Goal: Task Accomplishment & Management: Use online tool/utility

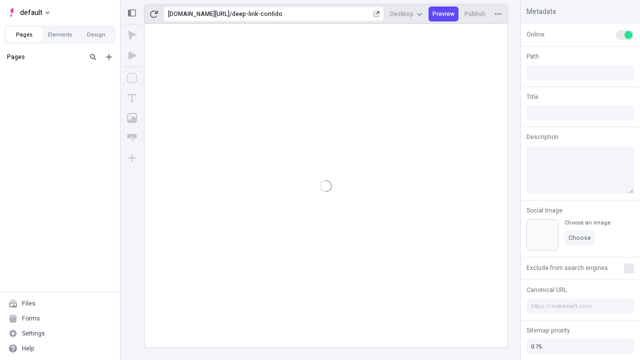
type input "/deep-link-confido"
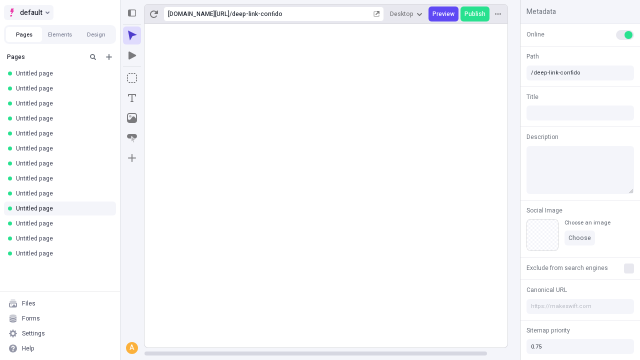
click at [28, 12] on span "default" at bounding box center [31, 12] width 22 height 12
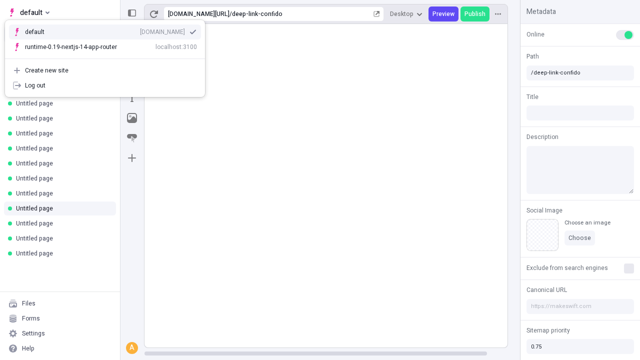
click at [140, 30] on div "[DOMAIN_NAME]" at bounding box center [162, 32] width 45 height 8
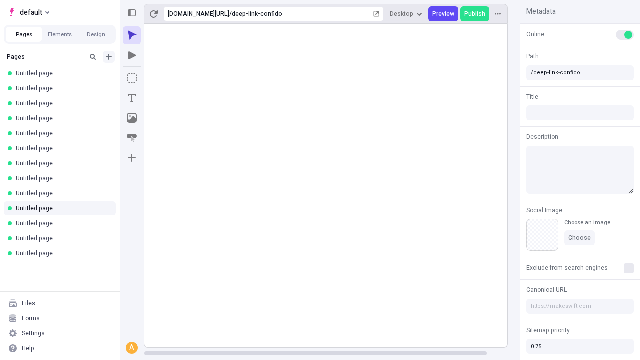
click at [109, 57] on icon "Add new" at bounding box center [109, 57] width 6 height 6
click at [162, 77] on span "Blank page" at bounding box center [168, 77] width 62 height 8
